Goal: Task Accomplishment & Management: Complete application form

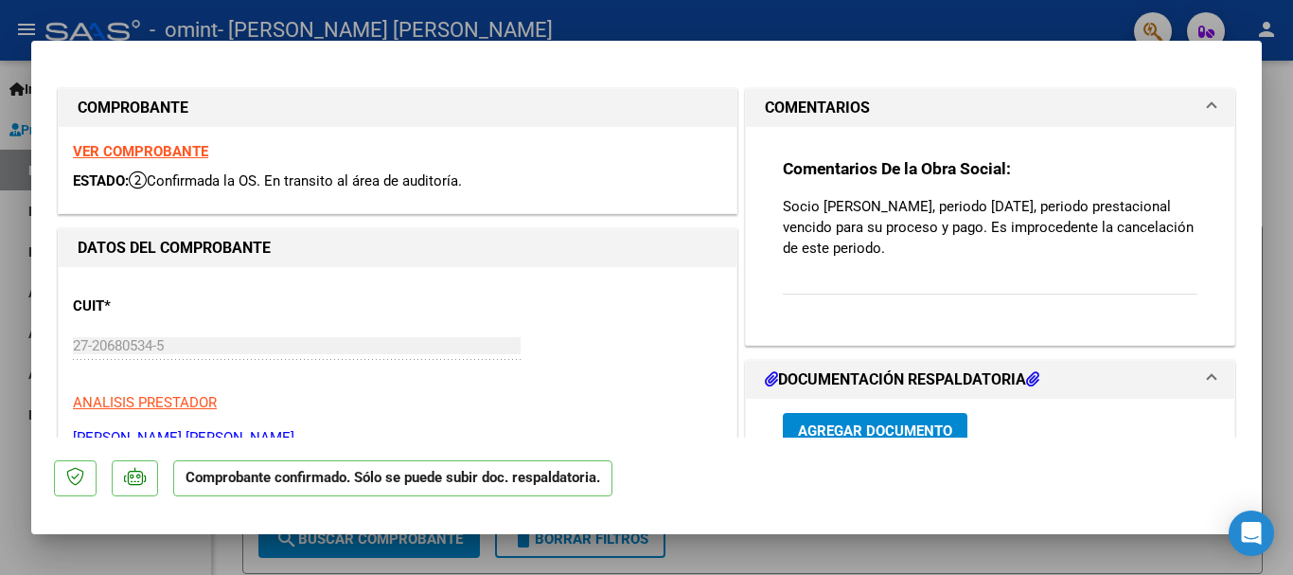
click at [1208, 99] on span at bounding box center [1212, 108] width 8 height 23
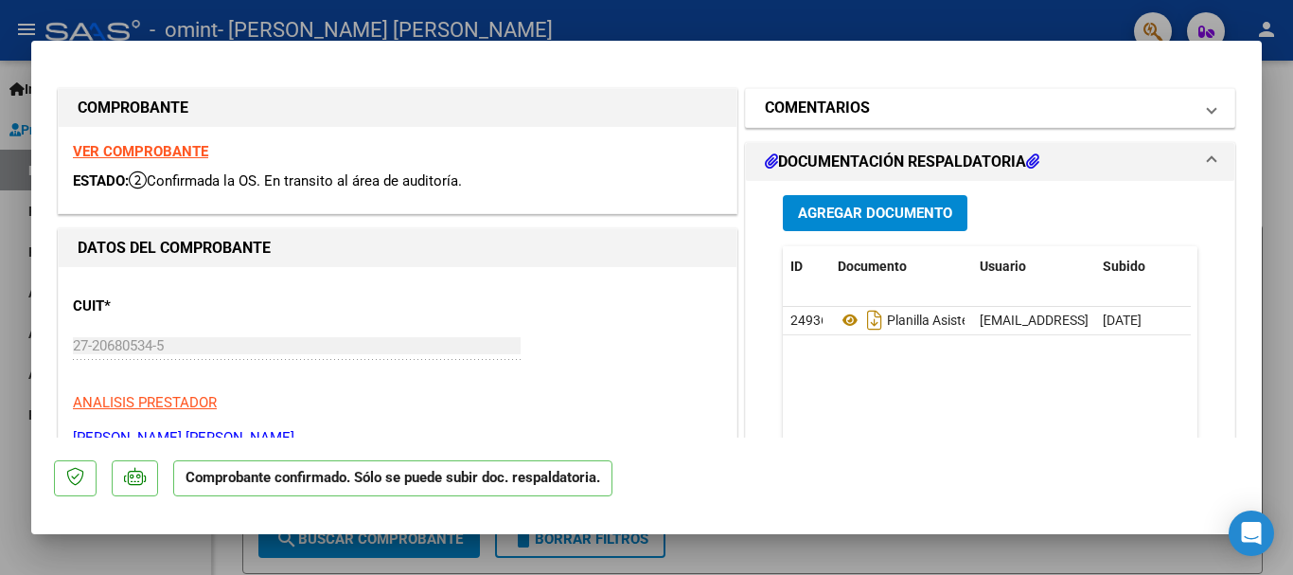
click at [1203, 98] on mat-expansion-panel-header "COMENTARIOS" at bounding box center [990, 108] width 488 height 38
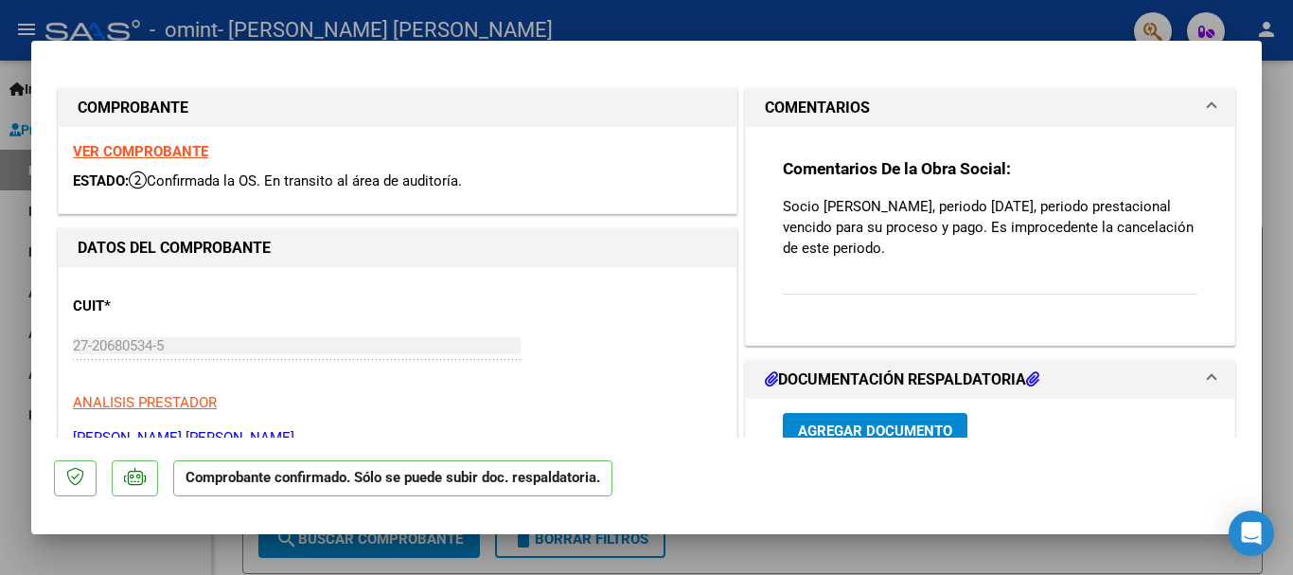
click at [1267, 112] on div at bounding box center [646, 287] width 1293 height 575
type input "$ 0,00"
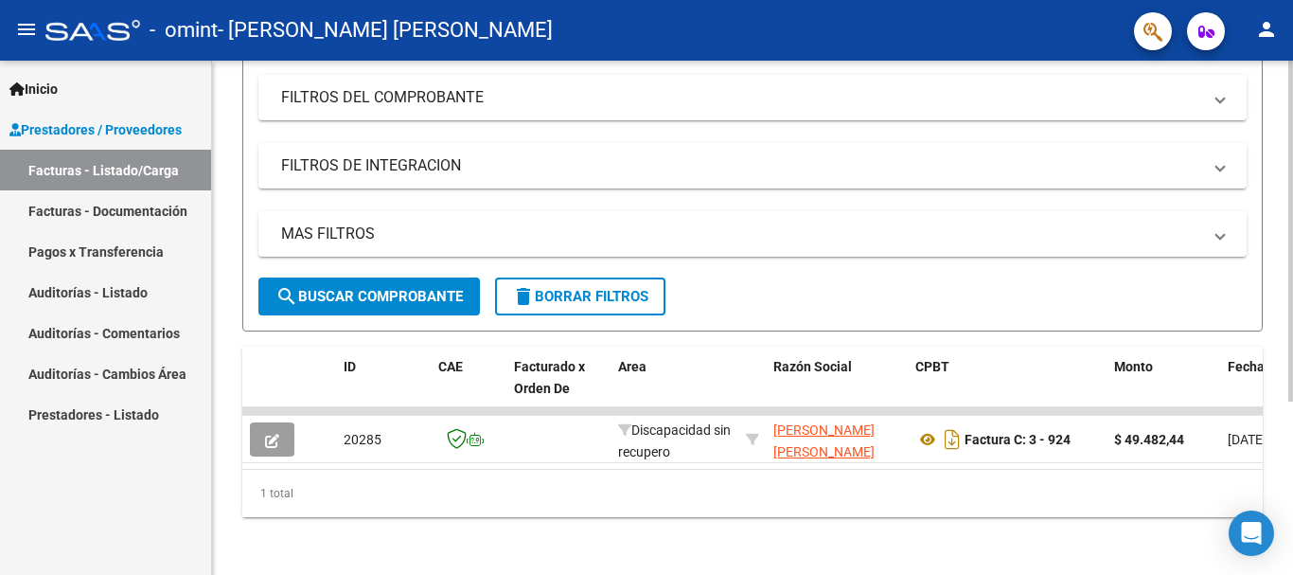
scroll to position [260, 0]
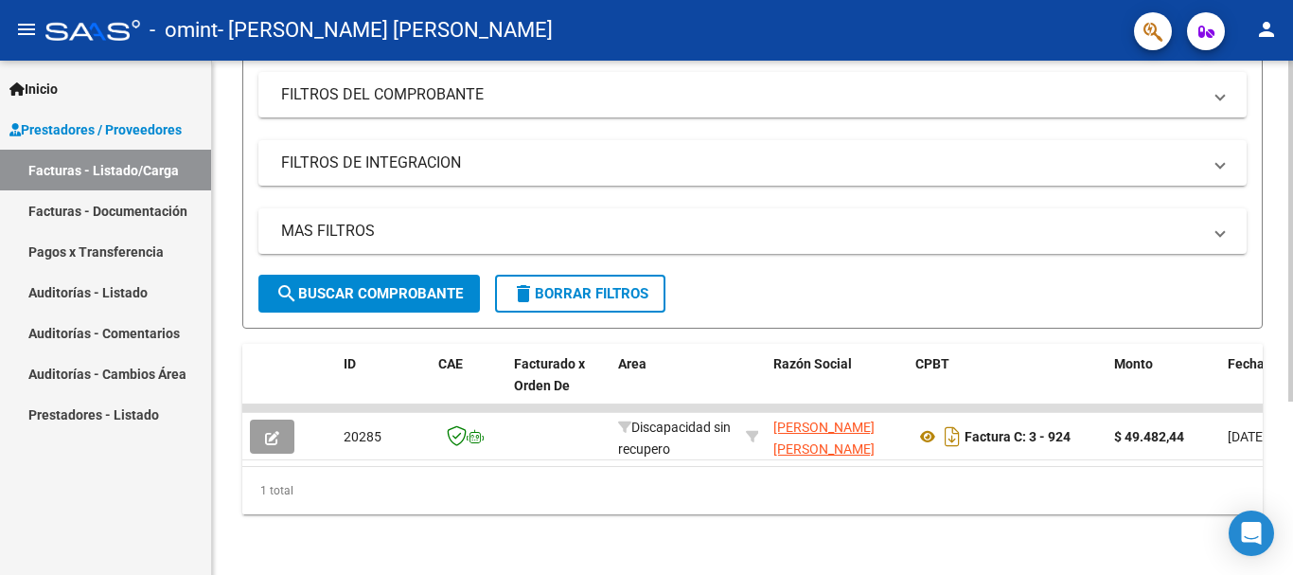
click at [1292, 406] on div at bounding box center [1290, 404] width 5 height 341
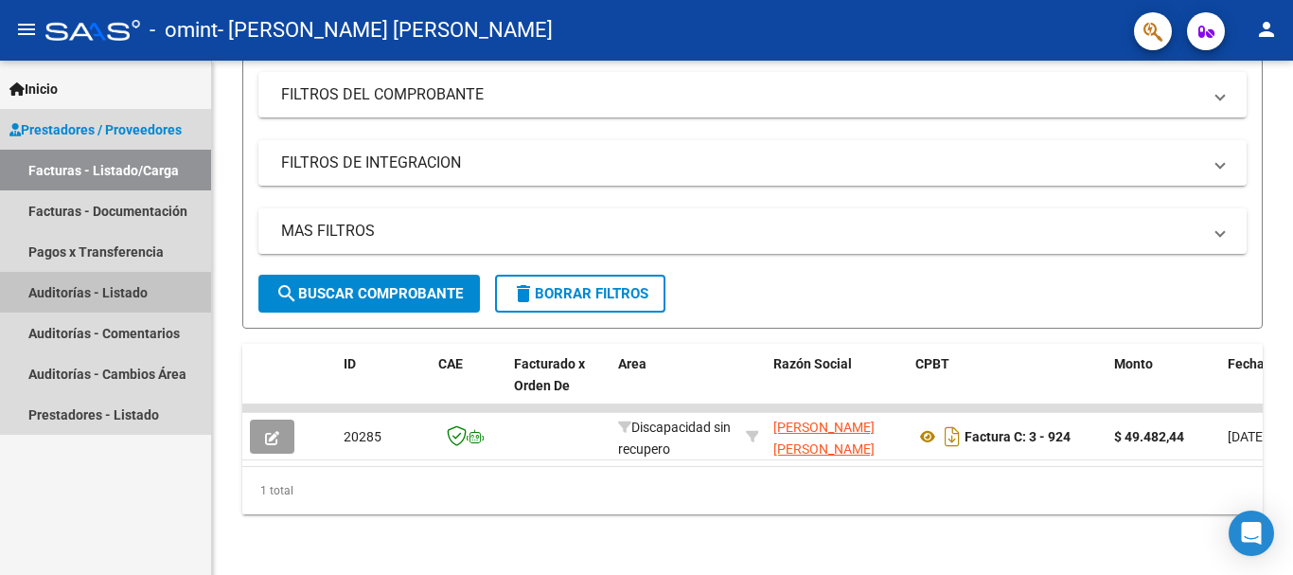
click at [124, 293] on link "Auditorías - Listado" at bounding box center [105, 292] width 211 height 41
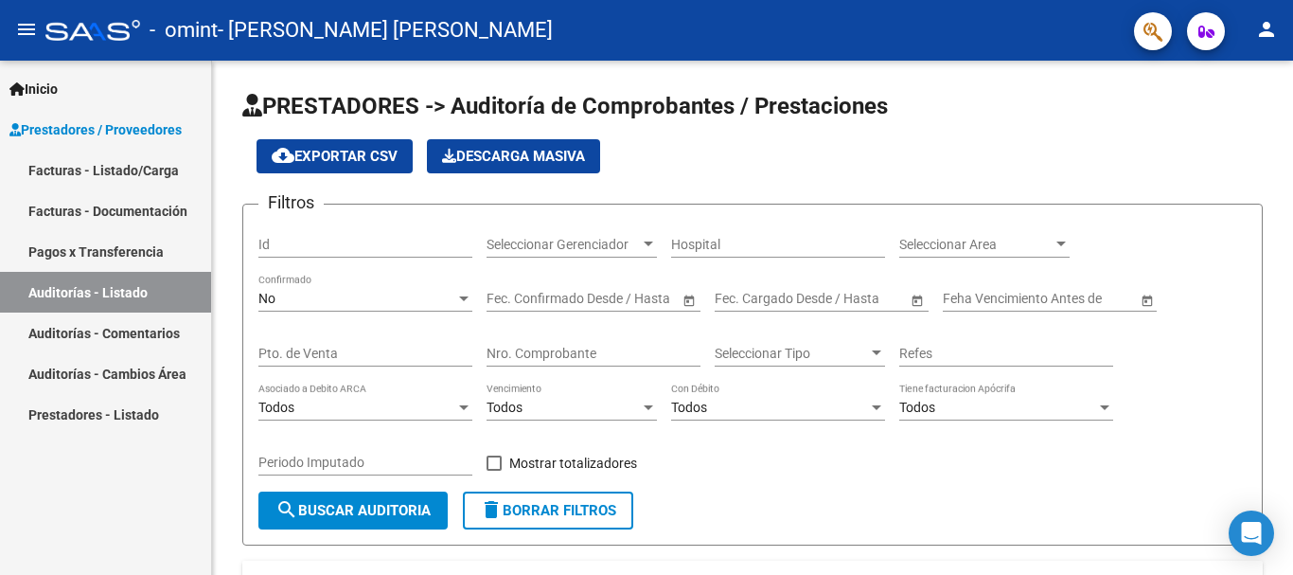
click at [125, 290] on link "Auditorías - Listado" at bounding box center [105, 292] width 211 height 41
click at [159, 162] on link "Facturas - Listado/Carga" at bounding box center [105, 170] width 211 height 41
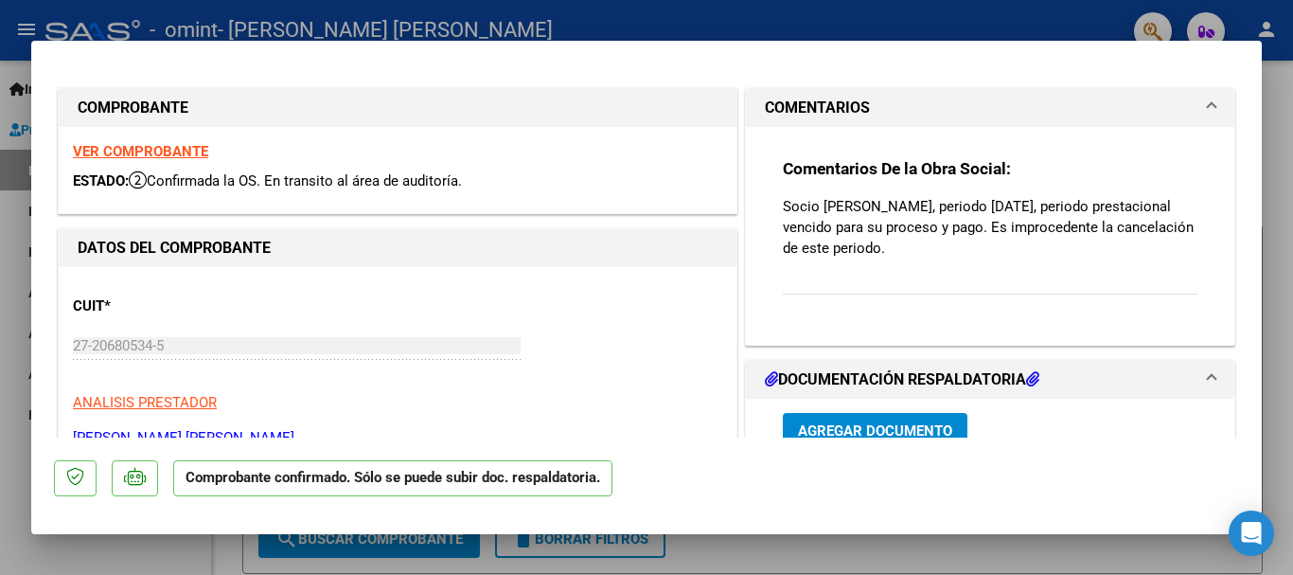
click at [965, 378] on h1 "DOCUMENTACIÓN RESPALDATORIA" at bounding box center [902, 379] width 274 height 23
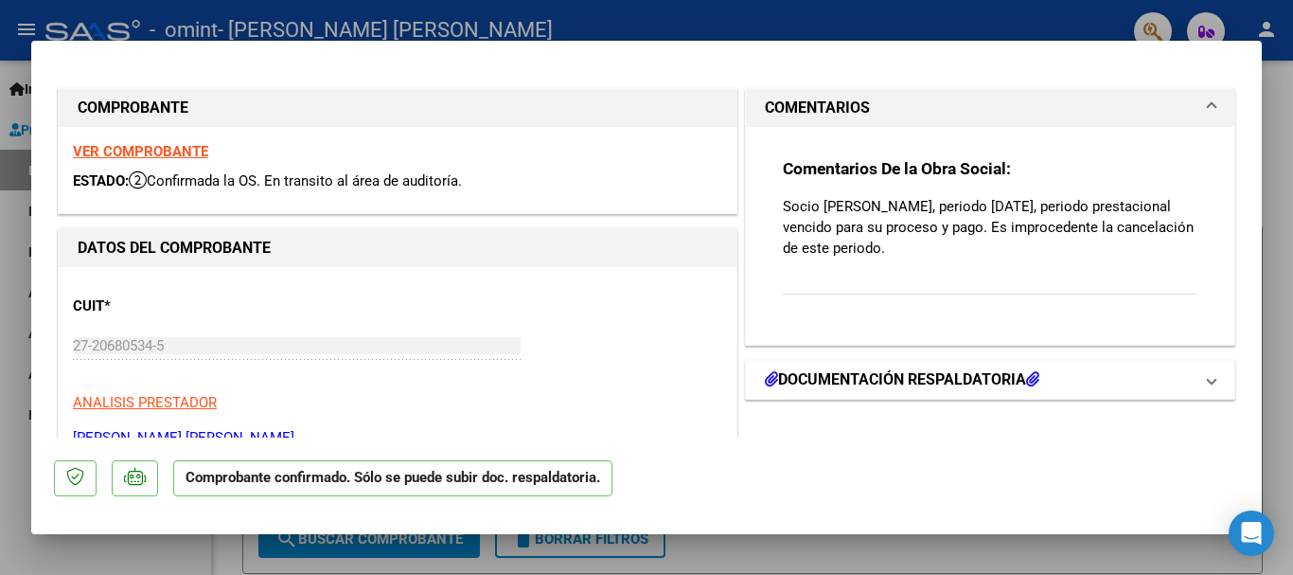
click at [1208, 378] on span at bounding box center [1212, 379] width 8 height 23
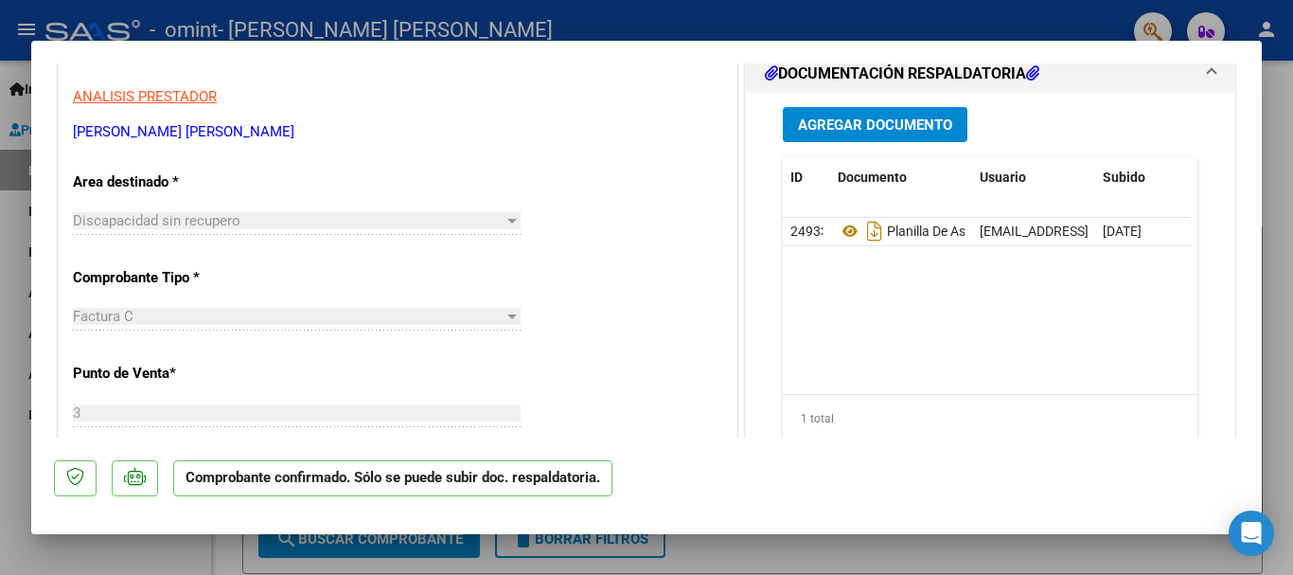
scroll to position [310, 0]
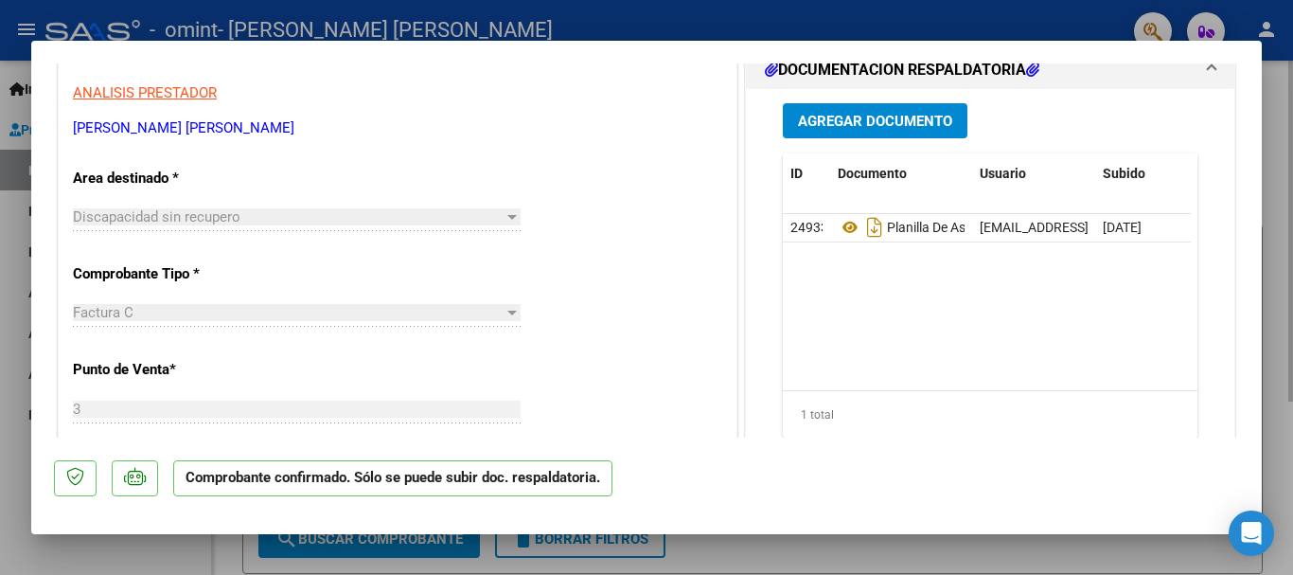
drag, startPoint x: 1291, startPoint y: 232, endPoint x: 1286, endPoint y: 162, distance: 70.2
click at [1286, 162] on div at bounding box center [646, 287] width 1293 height 575
type input "$ 0,00"
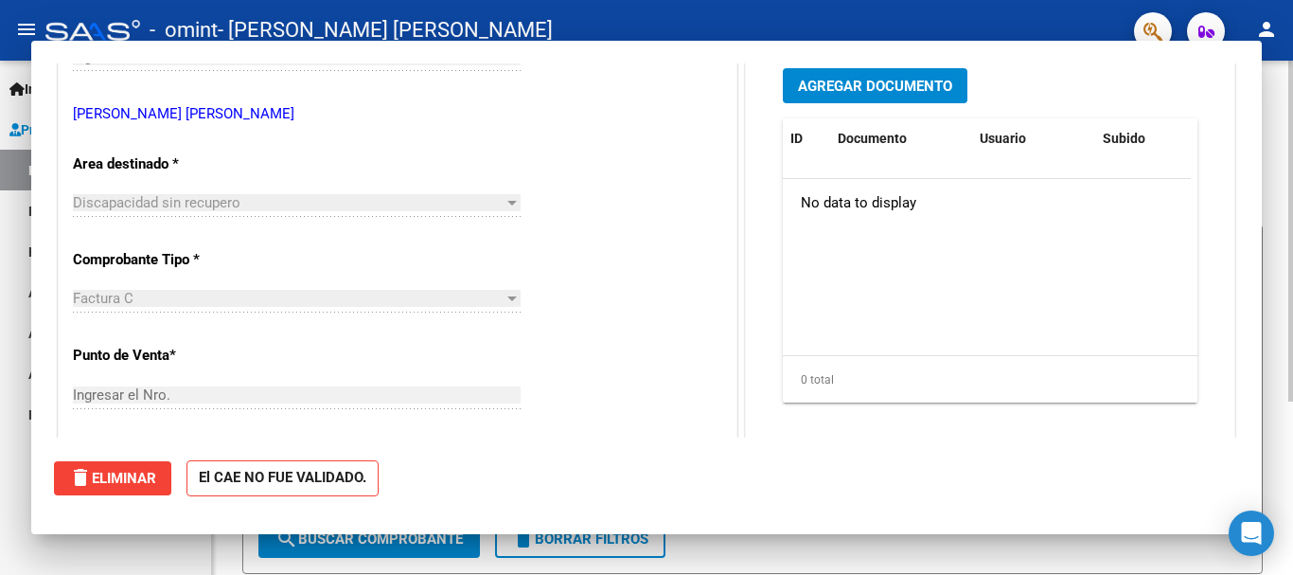
scroll to position [0, 0]
